Goal: Task Accomplishment & Management: Manage account settings

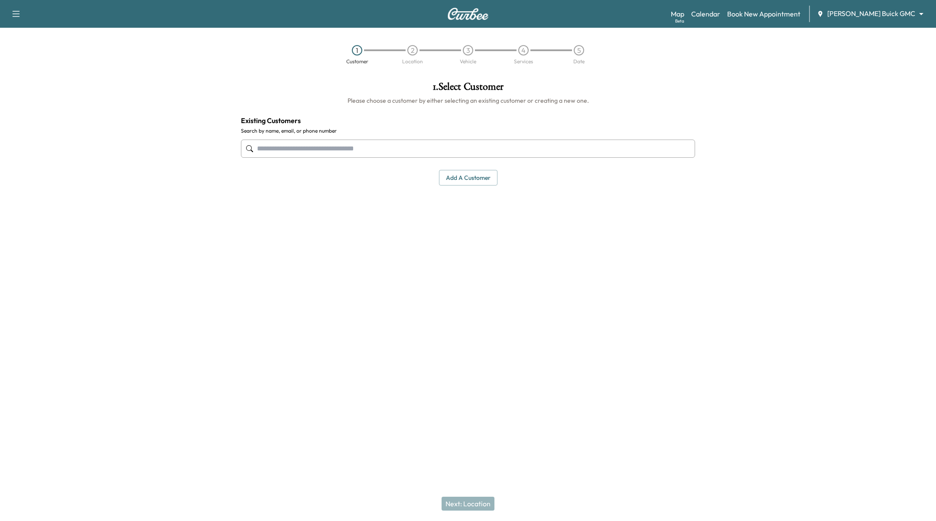
click at [903, 8] on div "Map Beta Calendar Book New Appointment [PERSON_NAME] Buick GMC ******** ​" at bounding box center [800, 14] width 258 height 16
click at [908, 15] on body "Support Log Out Map Beta Calendar Book New Appointment [PERSON_NAME] Buick GMC …" at bounding box center [468, 260] width 936 height 521
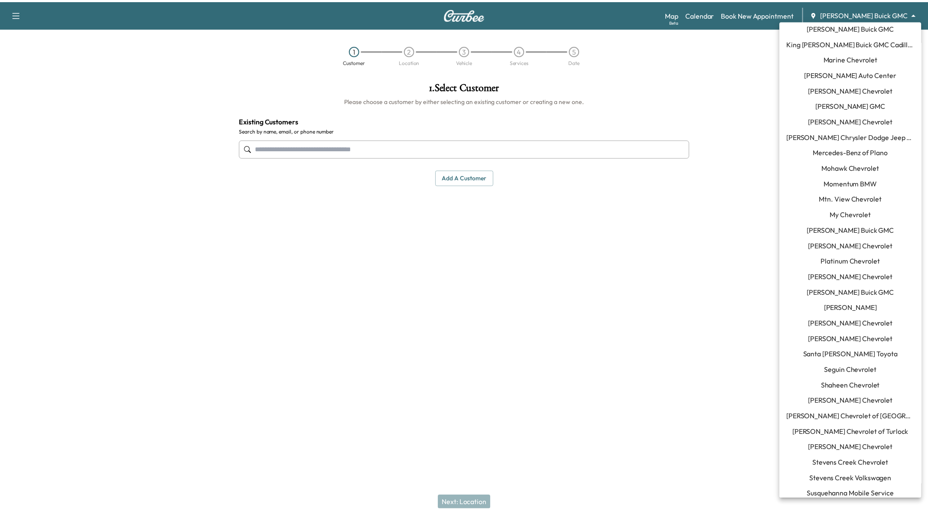
scroll to position [619, 0]
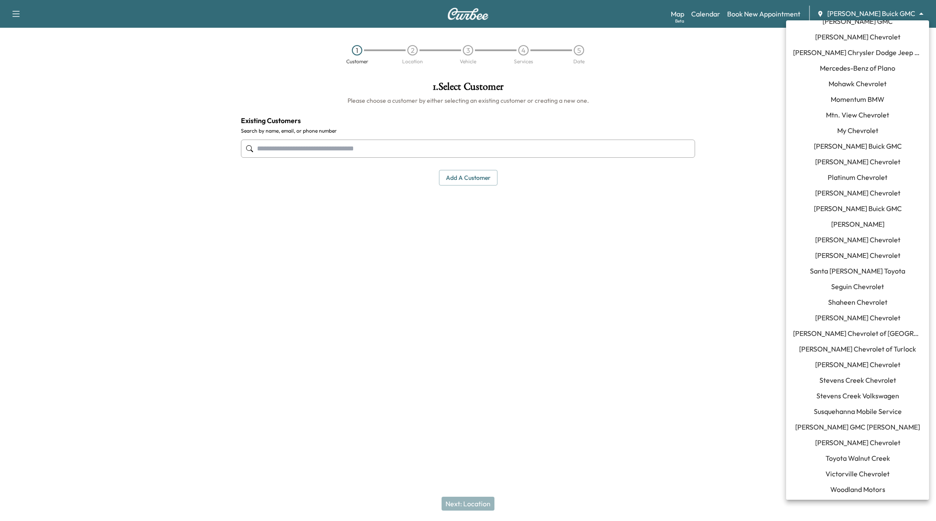
click at [860, 412] on span "Susquehanna Mobile Service" at bounding box center [858, 411] width 88 height 10
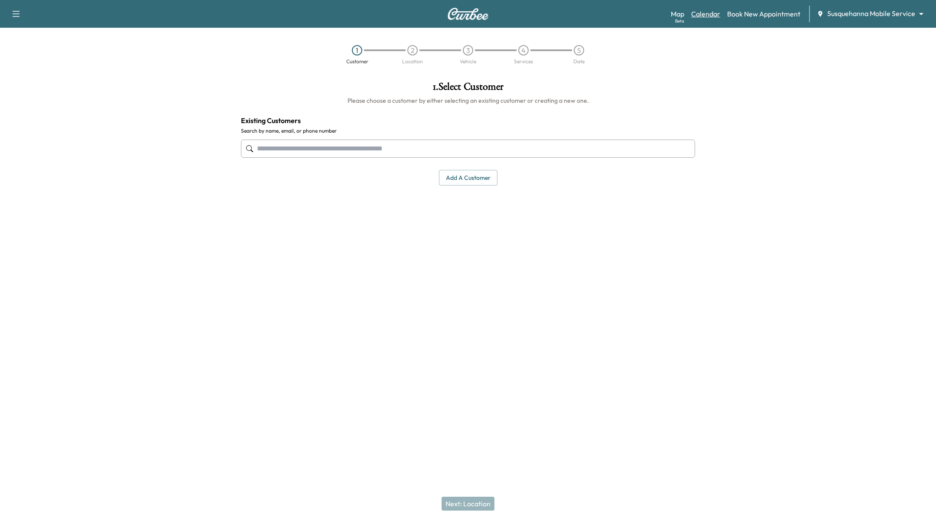
click at [714, 16] on link "Calendar" at bounding box center [705, 14] width 29 height 10
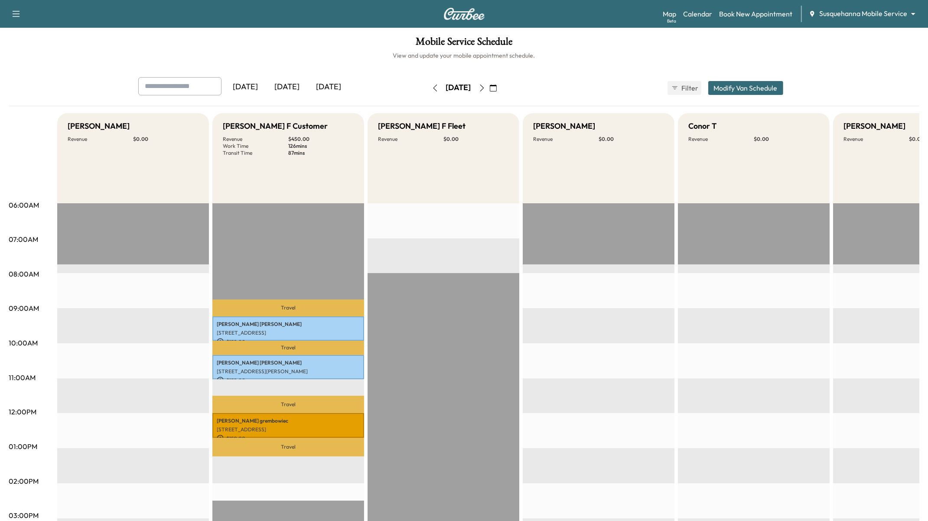
click at [432, 86] on icon "button" at bounding box center [435, 88] width 7 height 7
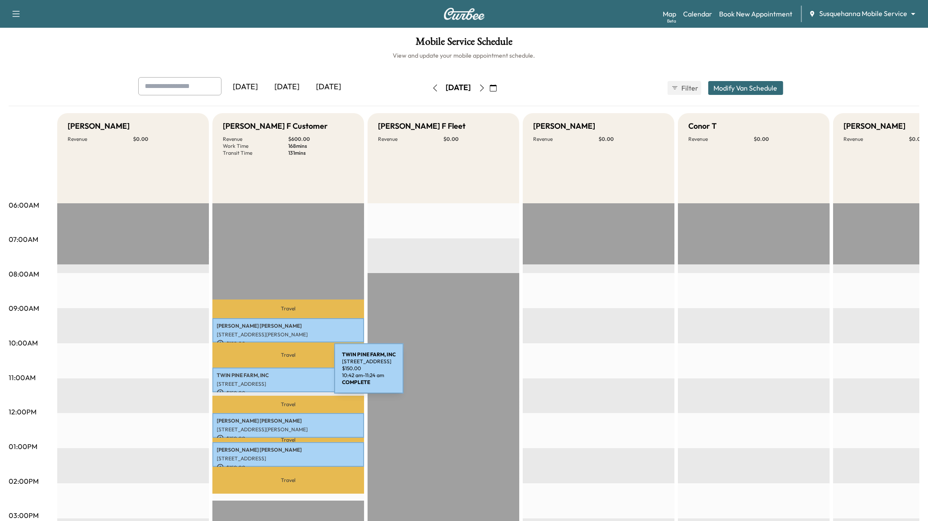
click at [269, 374] on p "TWIN PINE FARM, INC" at bounding box center [288, 375] width 143 height 7
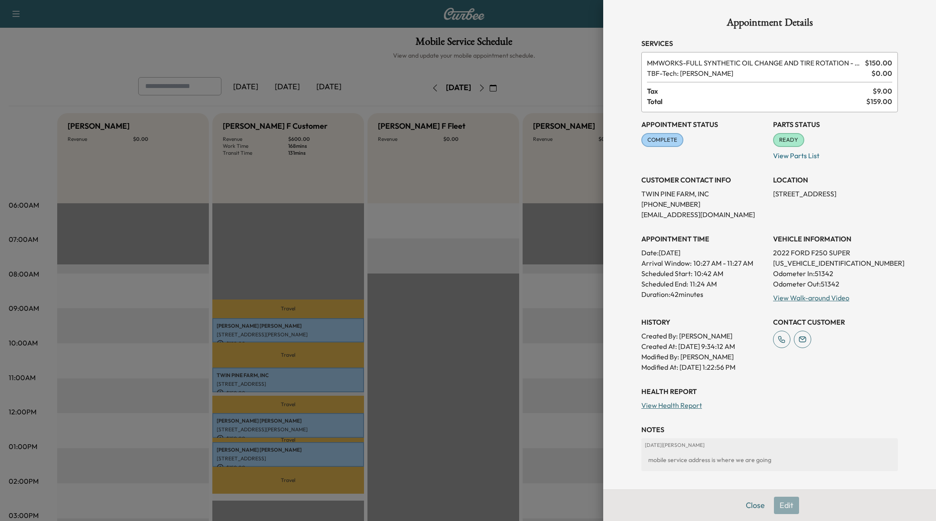
click at [810, 197] on p "[STREET_ADDRESS]" at bounding box center [835, 194] width 125 height 10
click at [809, 197] on p "[STREET_ADDRESS]" at bounding box center [835, 194] width 125 height 10
click at [246, 434] on div at bounding box center [468, 260] width 936 height 521
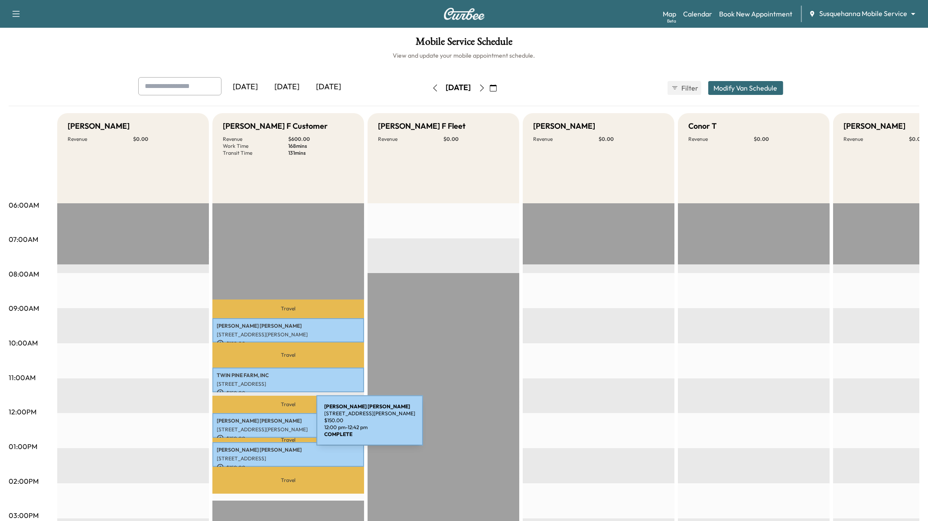
click at [251, 426] on p "[STREET_ADDRESS][PERSON_NAME]" at bounding box center [288, 429] width 143 height 7
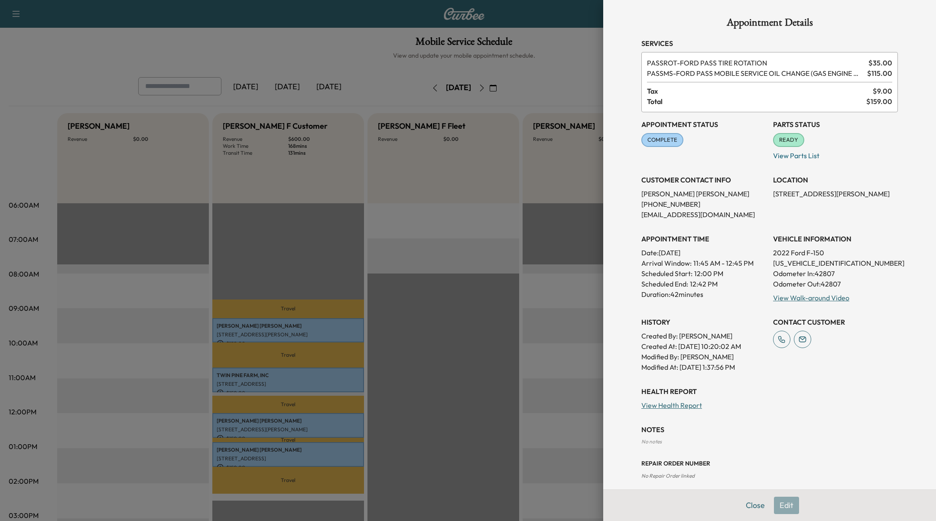
click at [852, 191] on p "[STREET_ADDRESS][PERSON_NAME]" at bounding box center [835, 194] width 125 height 10
copy p "[STREET_ADDRESS][PERSON_NAME]"
click at [352, 318] on div at bounding box center [468, 260] width 936 height 521
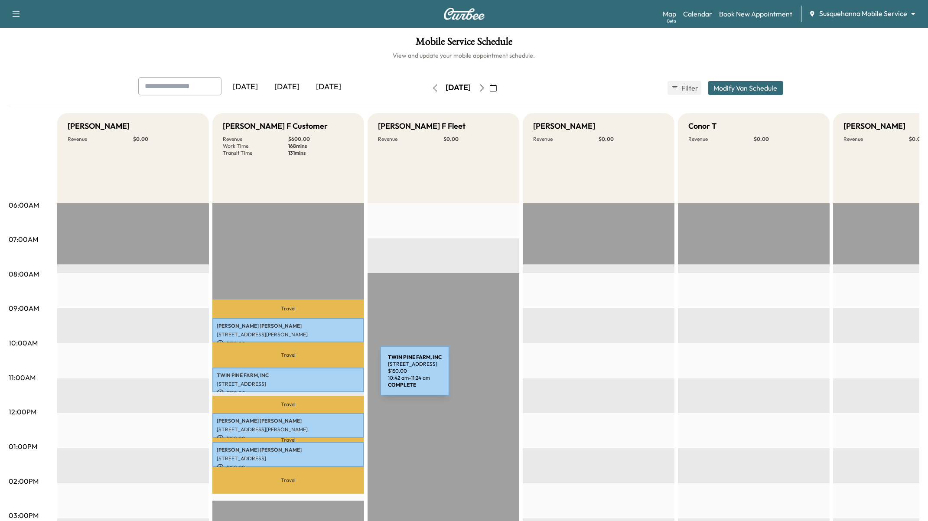
click at [315, 376] on div "TWIN PINE FARM, INC [STREET_ADDRESS] $ 150.00 10:42 am - 11:24 am" at bounding box center [288, 380] width 152 height 25
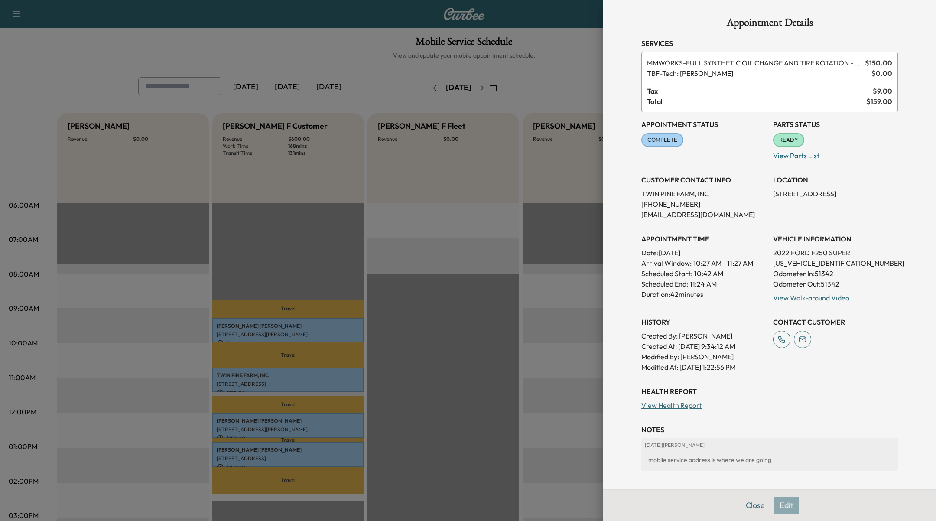
click at [759, 517] on div "Close Edit" at bounding box center [769, 505] width 333 height 32
click at [753, 508] on button "Close" at bounding box center [755, 505] width 30 height 17
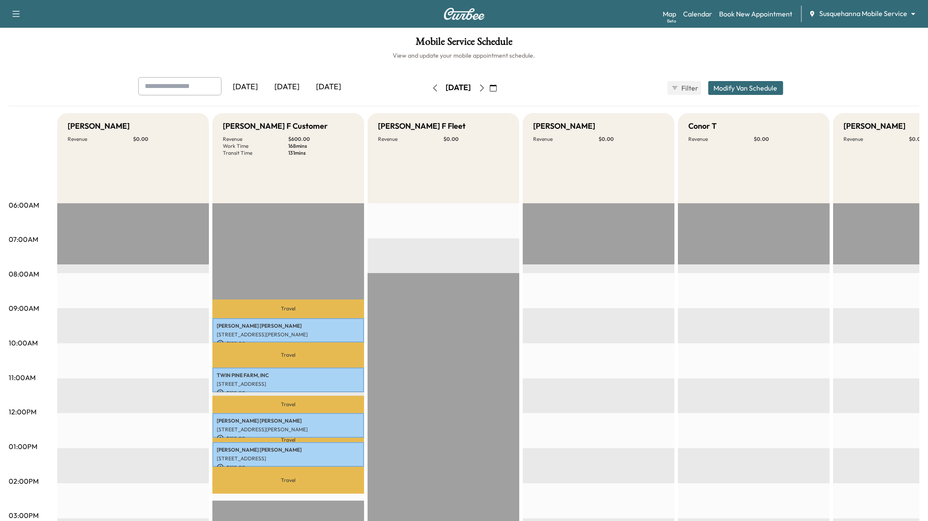
click at [646, 329] on div "EST Start" at bounding box center [599, 483] width 152 height 560
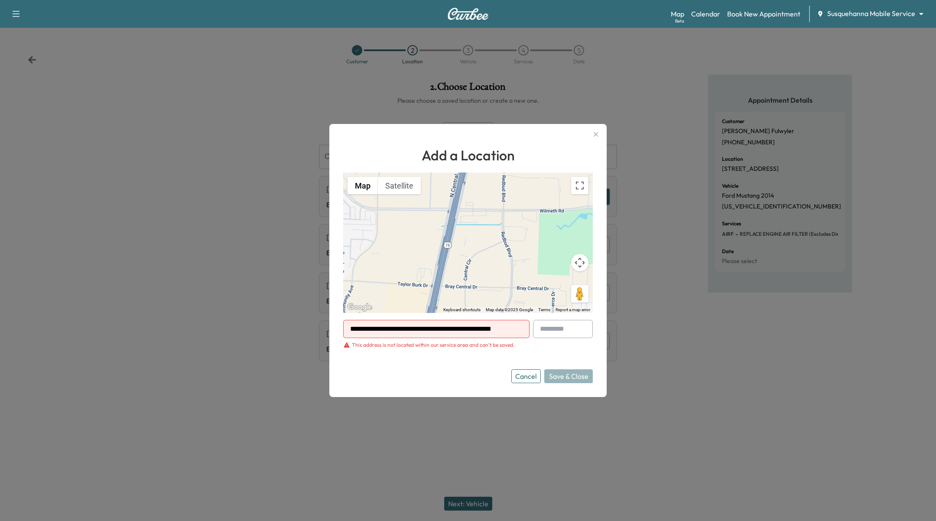
click at [595, 135] on icon "button" at bounding box center [596, 134] width 10 height 10
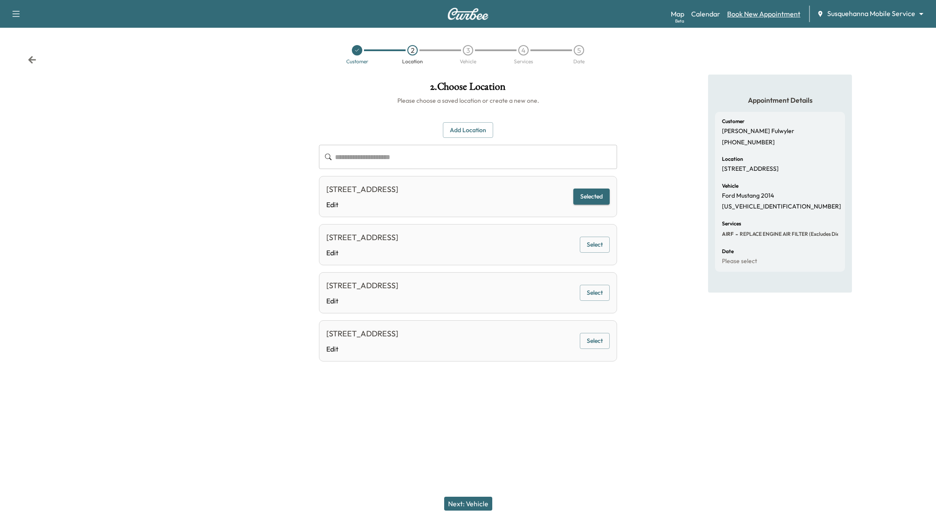
click at [797, 16] on link "Book New Appointment" at bounding box center [763, 14] width 73 height 10
drag, startPoint x: 728, startPoint y: 15, endPoint x: 720, endPoint y: 14, distance: 7.9
click at [728, 15] on div "Map Beta Calendar Book New Appointment Susquehanna Mobile Service ******** ​" at bounding box center [800, 14] width 258 height 16
click at [714, 13] on link "Calendar" at bounding box center [705, 14] width 29 height 10
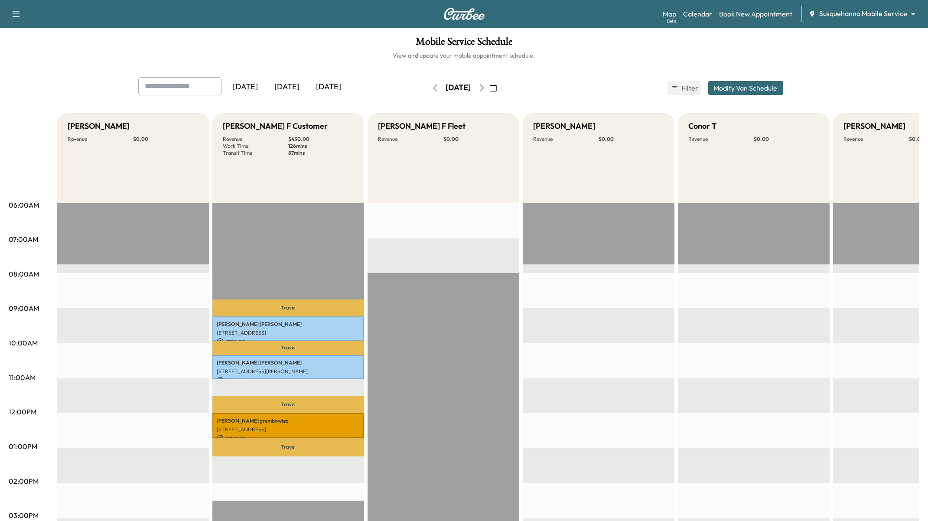
click at [171, 90] on input "text" at bounding box center [179, 86] width 83 height 18
type input "****"
click at [694, 323] on div "EST Start" at bounding box center [754, 483] width 152 height 560
click at [775, 88] on button "Modify Van Schedule" at bounding box center [745, 88] width 75 height 14
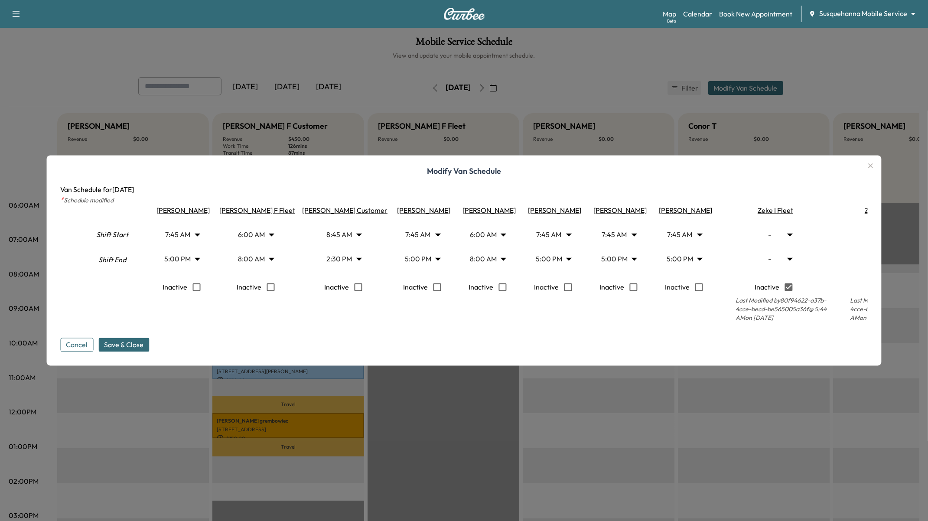
click at [876, 161] on icon "button" at bounding box center [871, 166] width 10 height 10
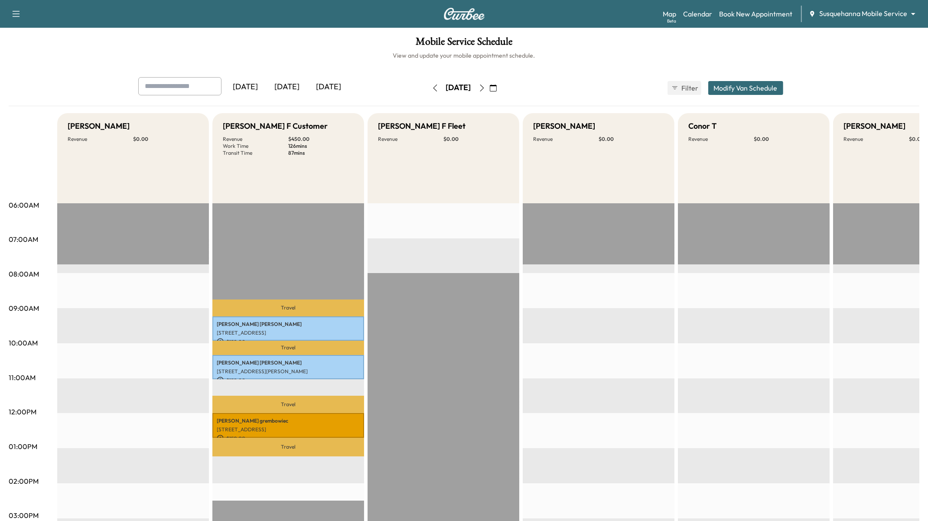
click at [752, 84] on button "Modify Van Schedule" at bounding box center [745, 88] width 75 height 14
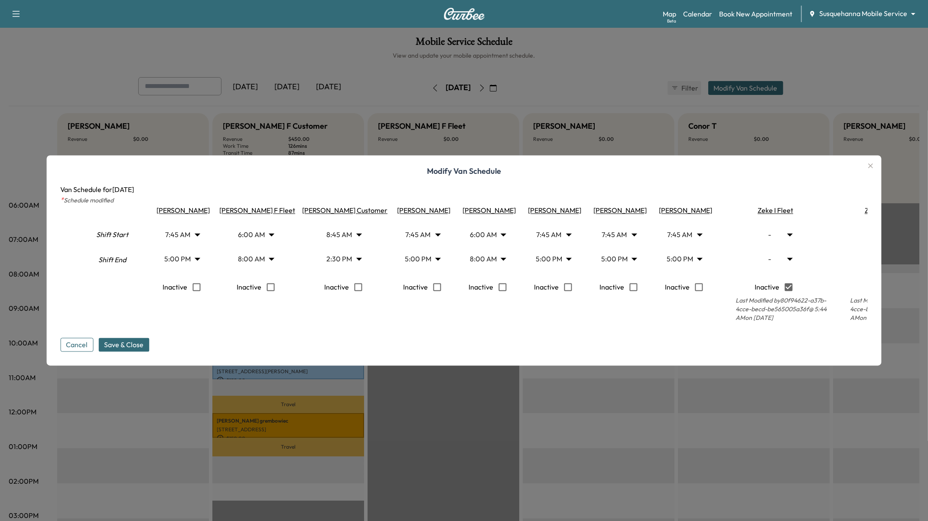
click at [713, 424] on div at bounding box center [464, 260] width 928 height 521
